Goal: Task Accomplishment & Management: Manage account settings

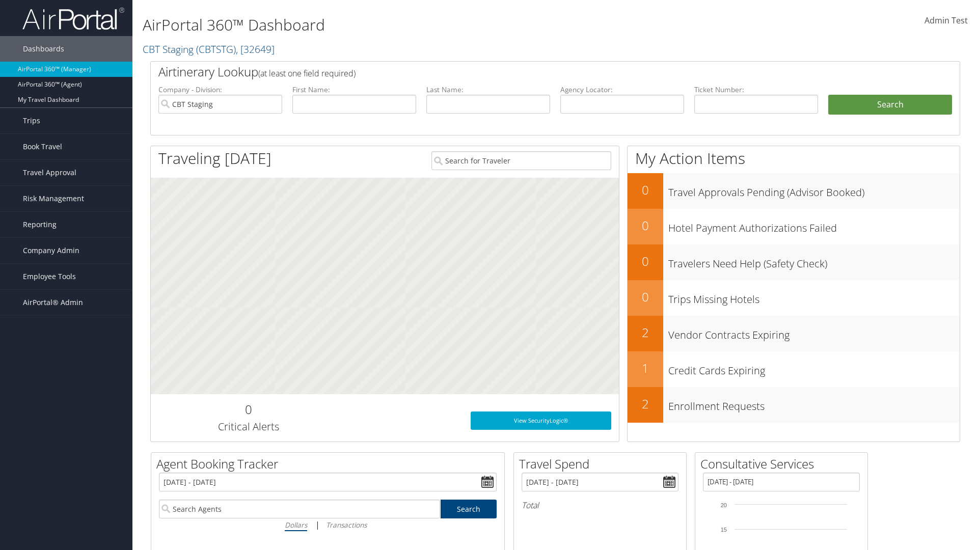
click at [946, 20] on span "Admin Test" at bounding box center [946, 20] width 43 height 11
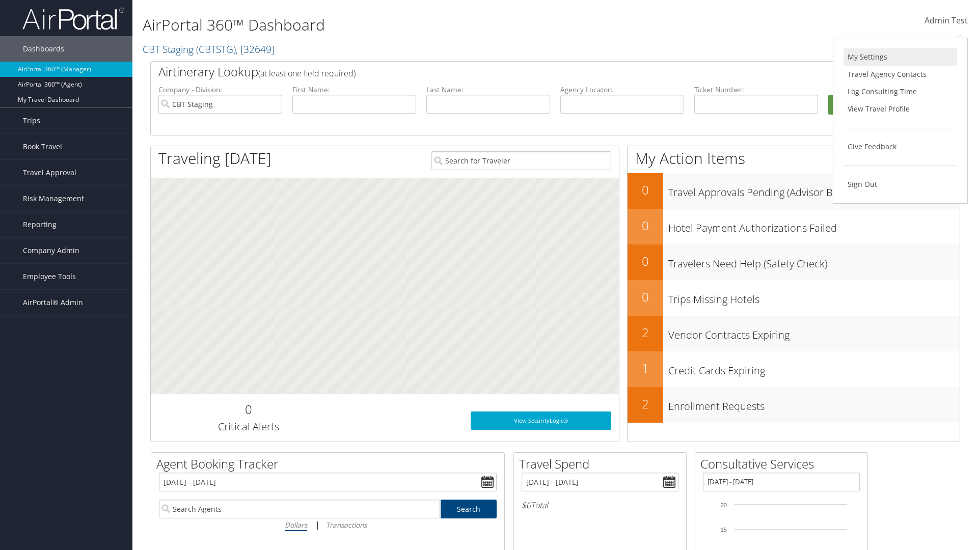
click at [900, 57] on link "My Settings" at bounding box center [901, 56] width 114 height 17
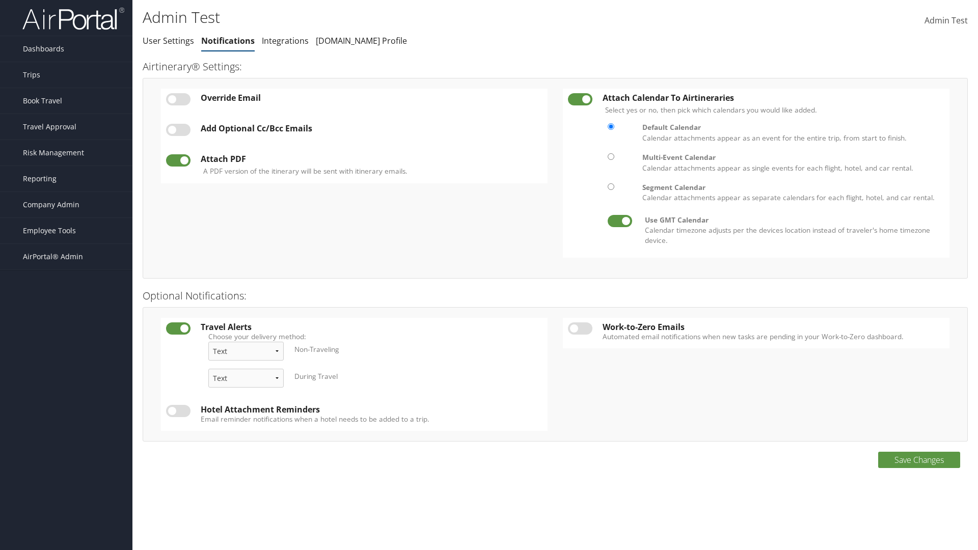
click at [178, 99] on label at bounding box center [178, 99] width 24 height 12
click at [178, 99] on input "checkbox" at bounding box center [174, 101] width 7 height 7
checkbox input "true"
click at [0, 0] on input "Change which email your Airtinerary® is sent to:" at bounding box center [0, 0] width 0 height 0
type input "admin.test@cbtravel.com"
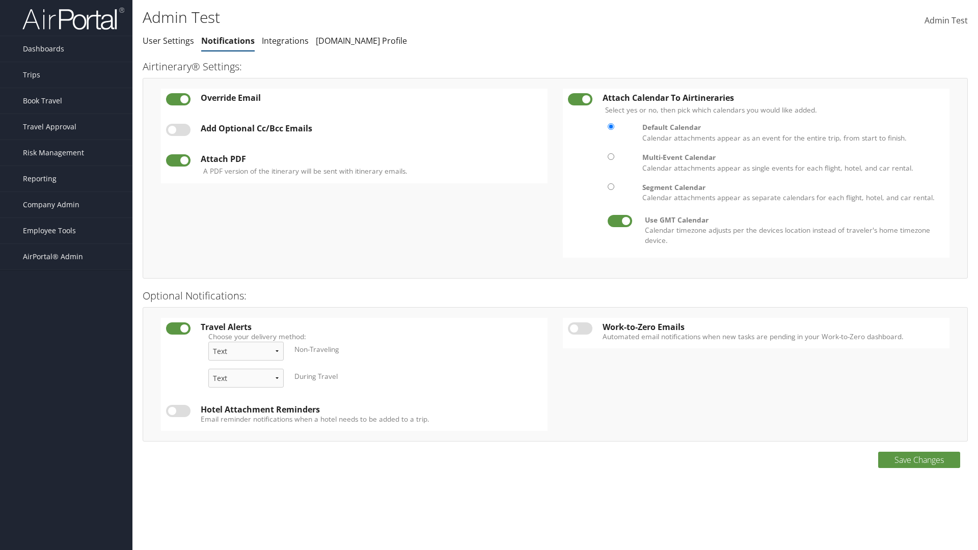
click at [178, 136] on label at bounding box center [178, 130] width 24 height 12
click at [178, 135] on input "checkbox" at bounding box center [174, 131] width 7 height 7
checkbox input "true"
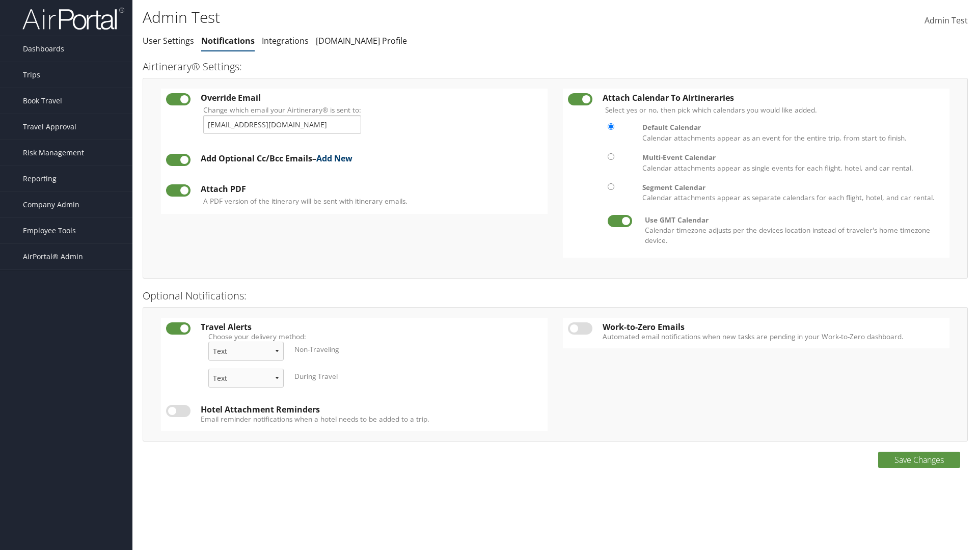
click at [338, 158] on link "Add New" at bounding box center [334, 158] width 36 height 11
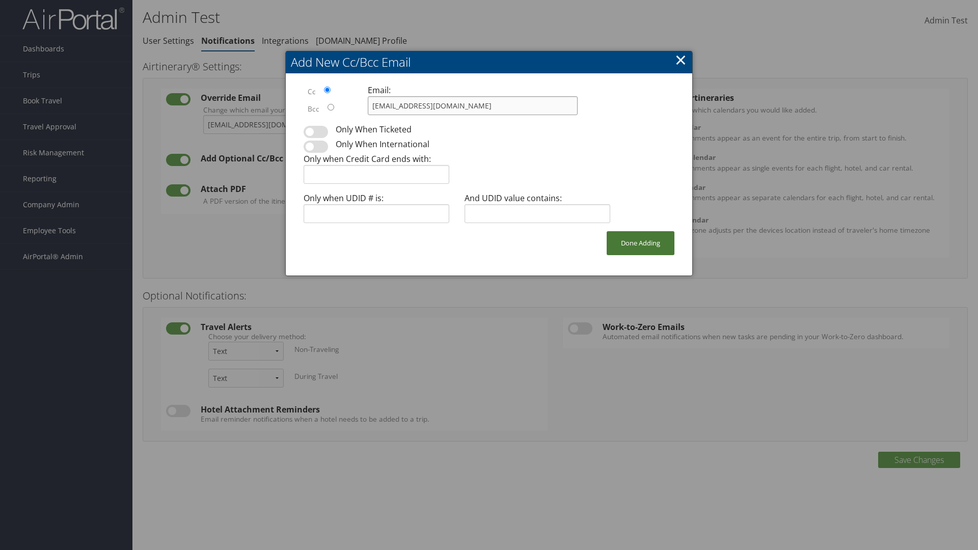
type input "admin.test@cbtravel.com"
click at [640, 243] on button "Done Adding" at bounding box center [641, 243] width 68 height 24
click at [178, 194] on label at bounding box center [178, 194] width 24 height 12
click at [178, 194] on input "checkbox" at bounding box center [174, 196] width 7 height 7
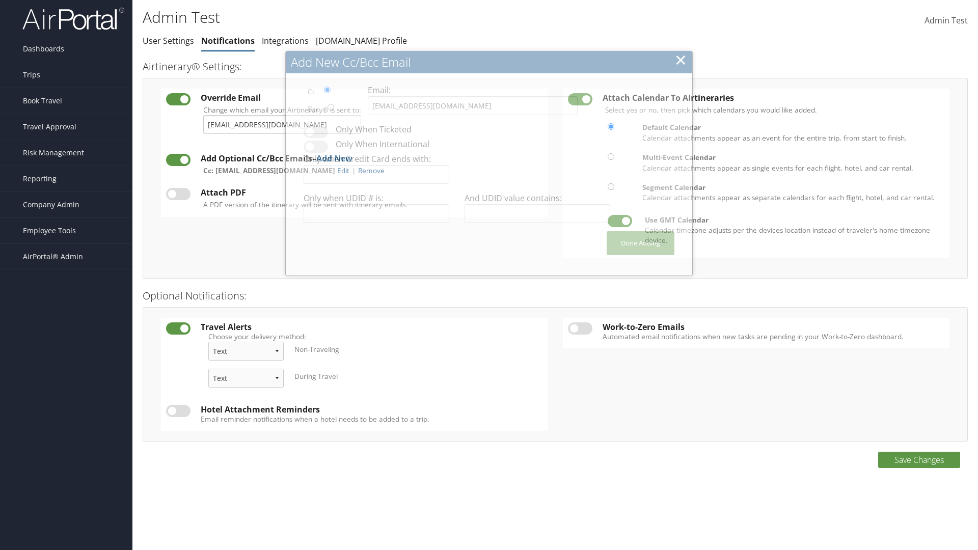
click at [178, 194] on label at bounding box center [178, 194] width 24 height 12
click at [178, 194] on input "checkbox" at bounding box center [174, 196] width 7 height 7
checkbox input "true"
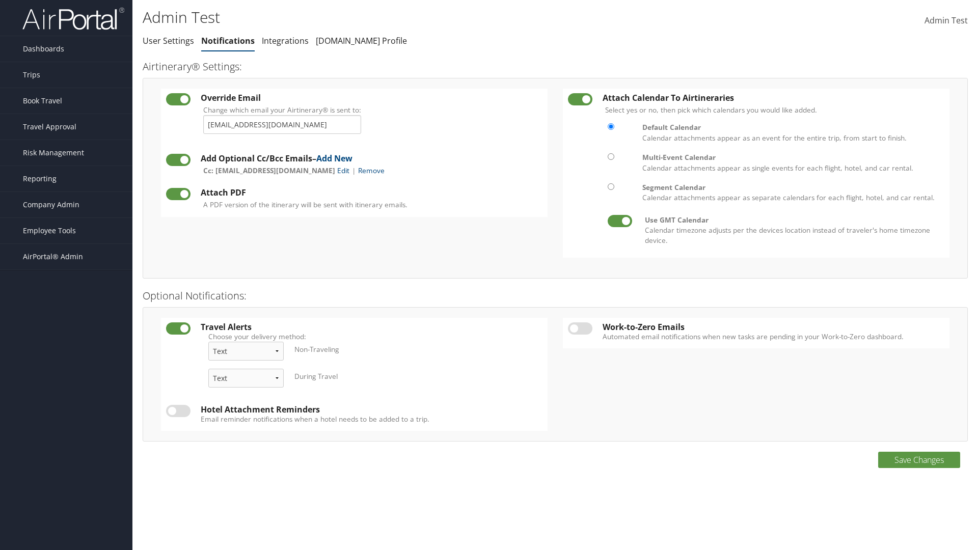
click at [580, 99] on label at bounding box center [580, 99] width 24 height 12
click at [580, 99] on input "checkbox" at bounding box center [576, 101] width 7 height 7
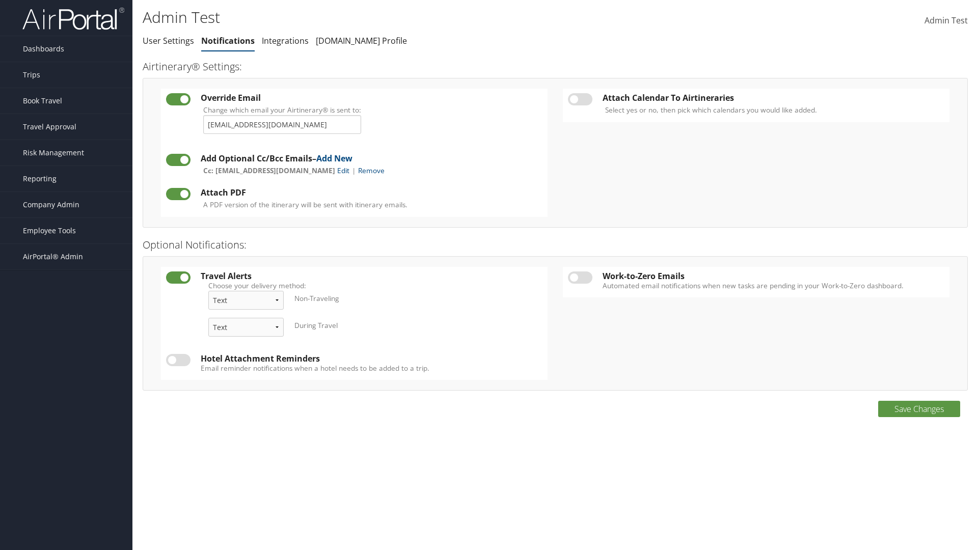
click at [580, 99] on label at bounding box center [580, 99] width 24 height 12
click at [580, 99] on input "checkbox" at bounding box center [576, 101] width 7 height 7
checkbox input "true"
